Goal: Information Seeking & Learning: Learn about a topic

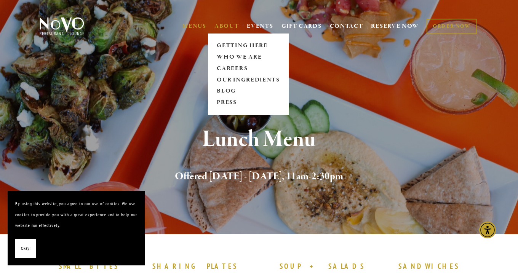
click at [234, 26] on link "ABOUT" at bounding box center [227, 26] width 25 height 8
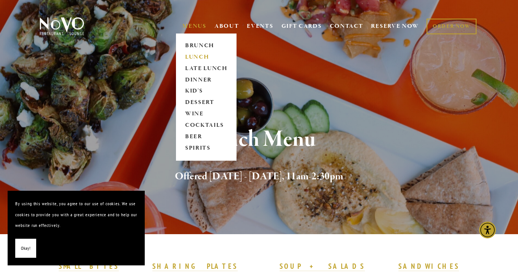
click at [195, 55] on link "LUNCH" at bounding box center [207, 56] width 48 height 11
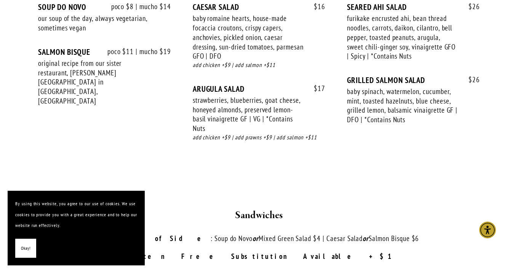
scroll to position [859, 0]
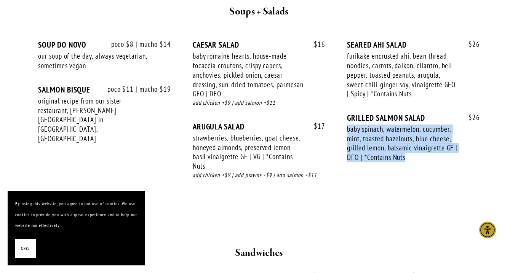
drag, startPoint x: 348, startPoint y: 120, endPoint x: 451, endPoint y: 143, distance: 106.0
click at [454, 148] on div "baby spinach, watermelon, cucumber, mint, toasted hazelnuts, blue cheese, grill…" at bounding box center [402, 144] width 111 height 38
click at [433, 125] on div "baby spinach, watermelon, cucumber, mint, toasted hazelnuts, blue cheese, grill…" at bounding box center [402, 144] width 111 height 38
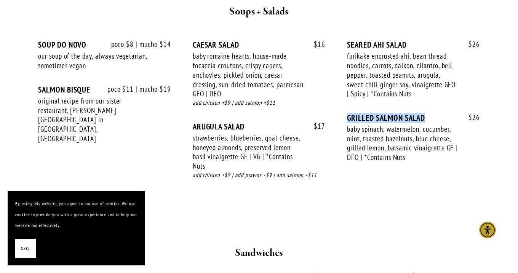
drag, startPoint x: 431, startPoint y: 104, endPoint x: 342, endPoint y: 104, distance: 88.4
click at [342, 104] on div "poco $8 | mucho $14 SOUP DO NOVO our soup of the day, always vegetarian, someti…" at bounding box center [259, 117] width 442 height 154
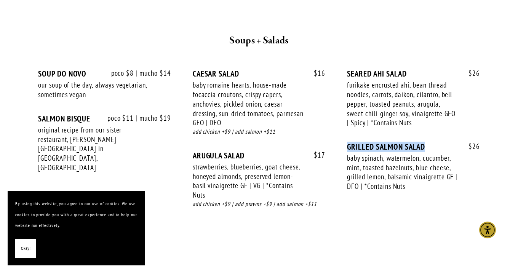
scroll to position [828, 0]
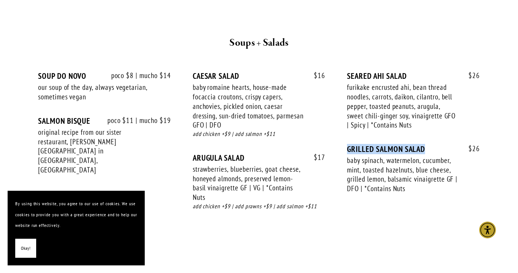
copy div "GRILLED SALMON SALAD"
click at [372, 201] on div "poco $8 | mucho $14 SOUP DO NOVO our soup of the day, always vegetarian, someti…" at bounding box center [259, 148] width 442 height 154
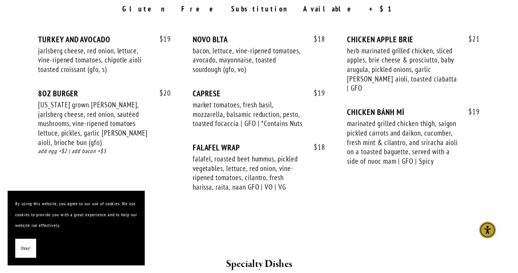
scroll to position [1145, 0]
